Goal: Contribute content

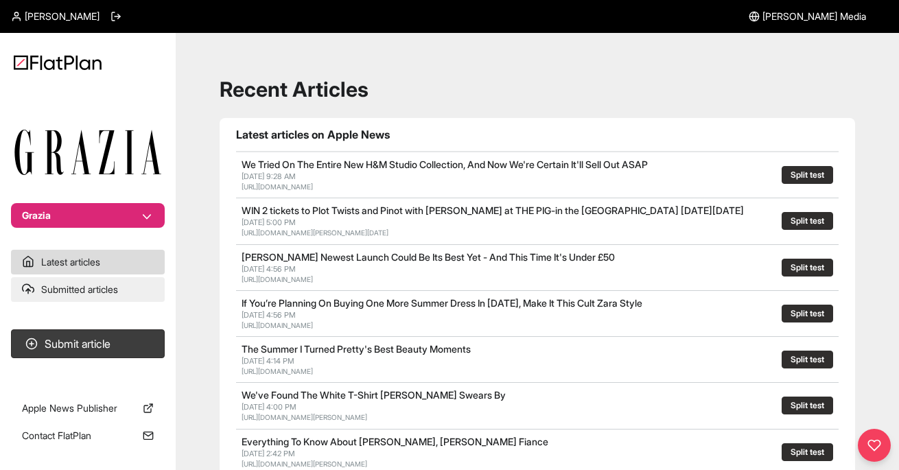
click at [95, 294] on link "Submitted articles" at bounding box center [88, 289] width 154 height 25
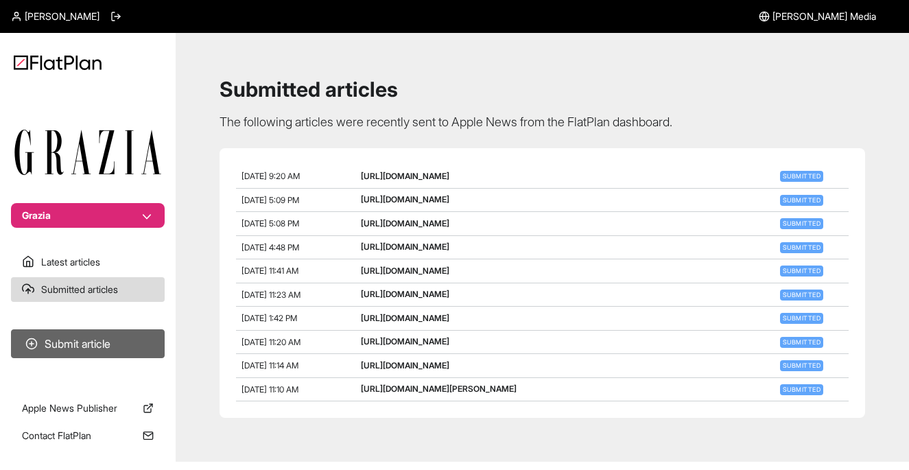
click at [93, 349] on button "Submit article" at bounding box center [88, 343] width 154 height 29
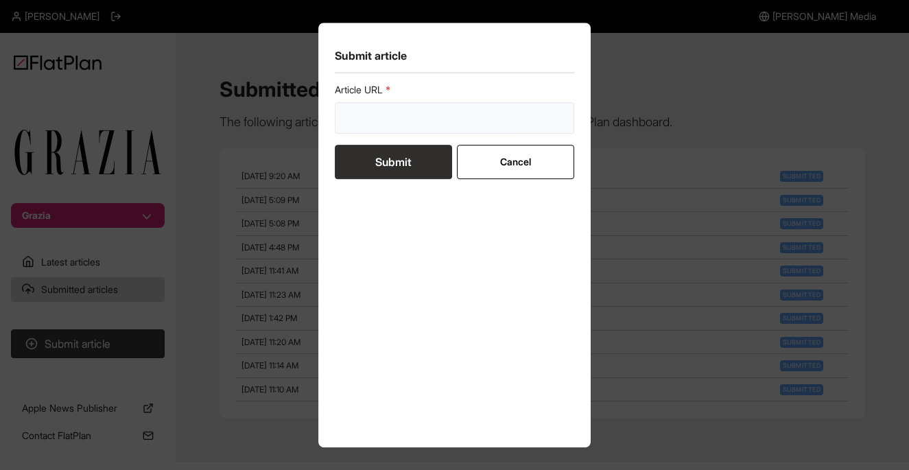
click at [412, 124] on input "url" at bounding box center [455, 118] width 240 height 32
paste input "[URL][DOMAIN_NAME]"
type input "[URL][DOMAIN_NAME]"
click at [410, 164] on button "Submit" at bounding box center [393, 162] width 117 height 34
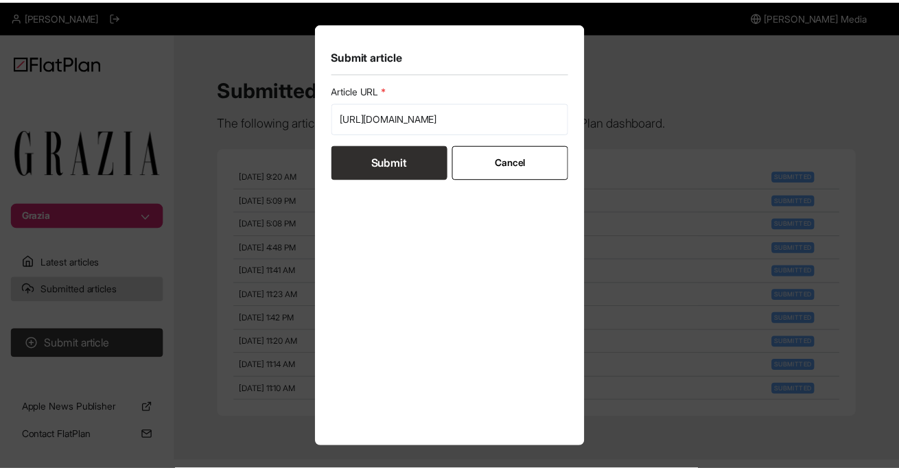
scroll to position [0, 0]
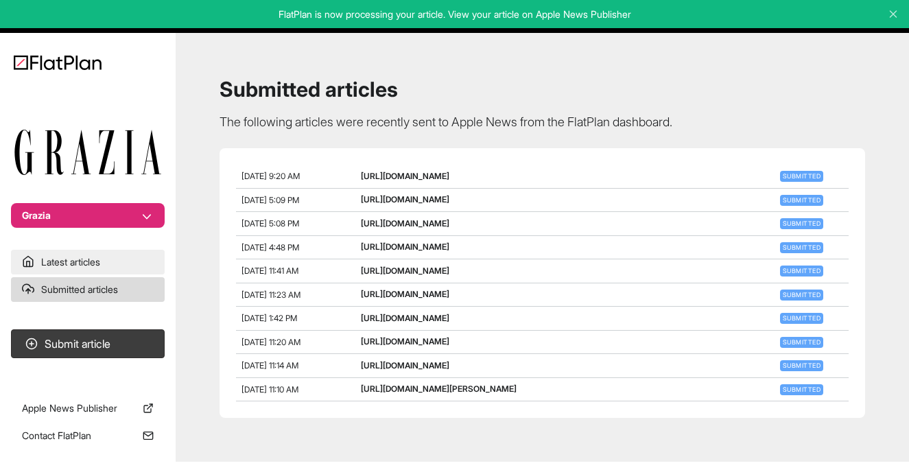
click at [86, 263] on link "Latest articles" at bounding box center [88, 262] width 154 height 25
